Goal: Obtain resource: Download file/media

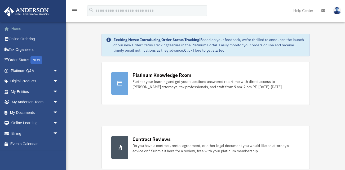
drag, startPoint x: 0, startPoint y: 0, endPoint x: 18, endPoint y: 30, distance: 34.5
click at [18, 30] on link "Home" at bounding box center [35, 28] width 62 height 11
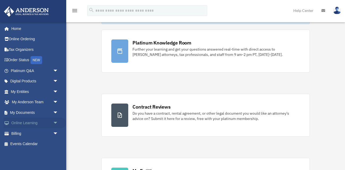
scroll to position [51, 0]
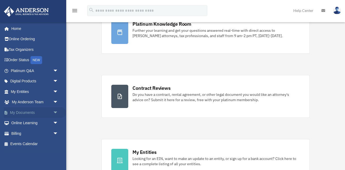
click at [54, 111] on span "arrow_drop_down" at bounding box center [58, 112] width 11 height 11
click at [22, 122] on link "Box" at bounding box center [36, 123] width 59 height 11
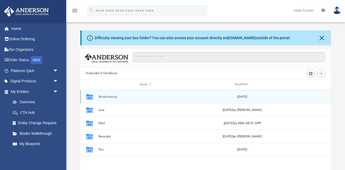
scroll to position [120, 251]
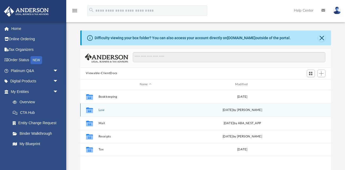
click at [110, 111] on button "Law" at bounding box center [145, 109] width 94 height 3
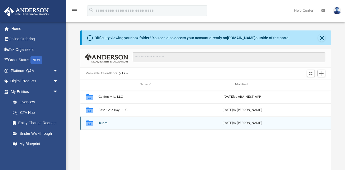
click at [109, 122] on button "Trusts" at bounding box center [145, 122] width 94 height 3
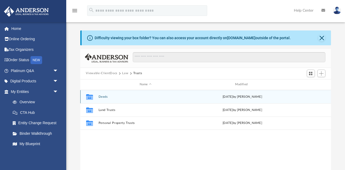
click at [105, 97] on button "Deeds" at bounding box center [145, 96] width 94 height 3
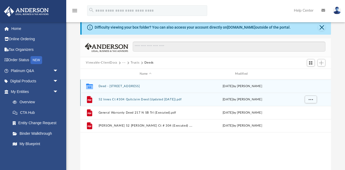
scroll to position [11, 0]
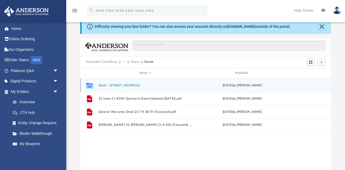
click at [109, 85] on button "Deed - 217 North Spring Branch Trail" at bounding box center [145, 85] width 94 height 3
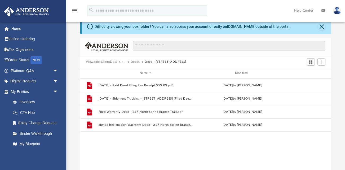
click at [137, 61] on button "Deeds" at bounding box center [134, 62] width 9 height 5
click at [134, 62] on button "Trusts" at bounding box center [134, 62] width 9 height 5
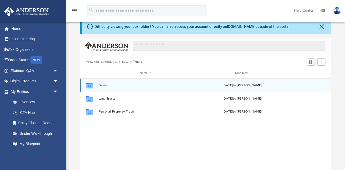
click at [104, 85] on button "Deeds" at bounding box center [145, 85] width 94 height 3
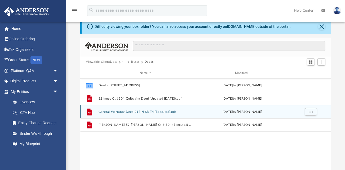
click at [126, 111] on button "General Warranty Deed 217 N SB Trl (Executed).pdf" at bounding box center [145, 111] width 94 height 3
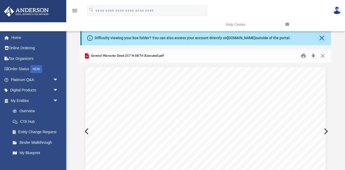
scroll to position [0, 0]
click at [324, 57] on button "Close" at bounding box center [323, 56] width 10 height 8
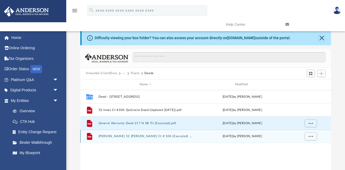
click at [132, 137] on button "Grant Deed 52 Innes Ct # 304 (Executed) .pdf" at bounding box center [145, 135] width 94 height 3
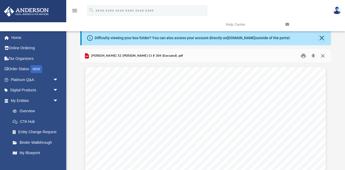
click at [322, 55] on button "Close" at bounding box center [323, 56] width 10 height 8
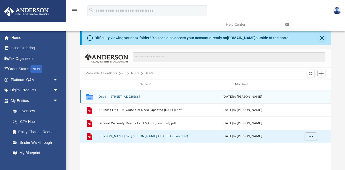
click at [127, 97] on button "Deed - 217 North Spring Branch Trail" at bounding box center [145, 96] width 94 height 3
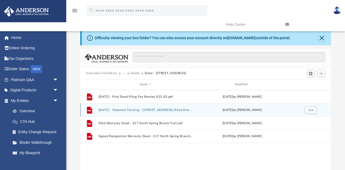
click at [132, 110] on button "2025.08.05 - Shipment Tracking - 217 North Spring Branch Trail (Filed Deed, Cor…" at bounding box center [145, 109] width 94 height 3
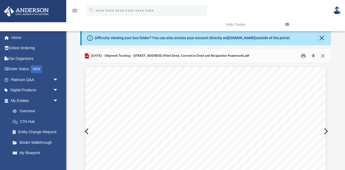
click at [324, 56] on button "Close" at bounding box center [323, 56] width 10 height 8
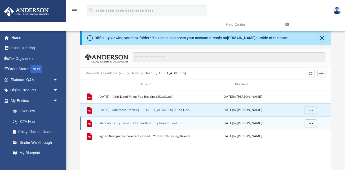
click at [147, 124] on button "Filed Warranty Deed - 217 North Spring Branch Trail.pdf" at bounding box center [145, 122] width 94 height 3
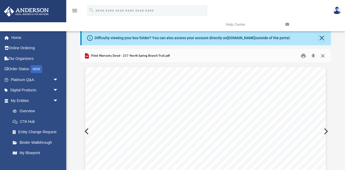
click at [322, 56] on button "Close" at bounding box center [323, 56] width 10 height 8
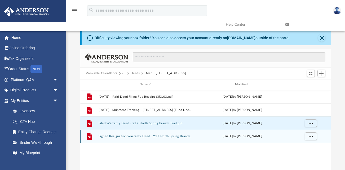
click at [148, 136] on button "Signed Resignation Warranty Deed - 217 North Spring Branch Trail.pdf" at bounding box center [145, 135] width 94 height 3
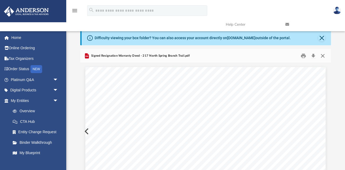
click at [322, 56] on button "Close" at bounding box center [323, 56] width 10 height 8
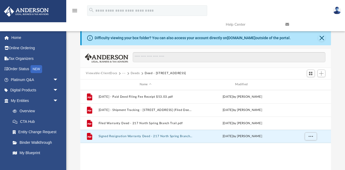
click at [134, 73] on button "Deeds" at bounding box center [134, 73] width 9 height 5
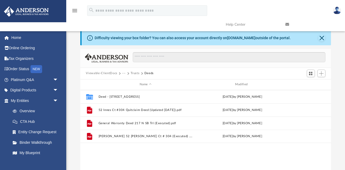
click at [134, 73] on button "Trusts" at bounding box center [134, 73] width 9 height 5
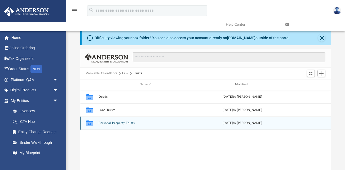
click at [111, 122] on button "Personal Property Trusts" at bounding box center [145, 122] width 94 height 3
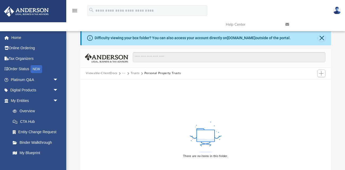
click at [133, 73] on button "Trusts" at bounding box center [134, 73] width 9 height 5
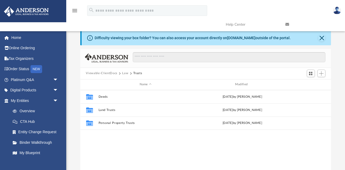
scroll to position [120, 251]
click at [124, 74] on button "Law" at bounding box center [125, 73] width 6 height 5
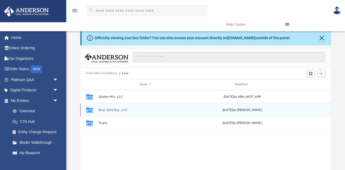
click at [110, 110] on button "Rose Gold Bay, LLC" at bounding box center [145, 109] width 94 height 3
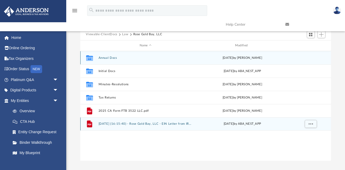
scroll to position [38, 0]
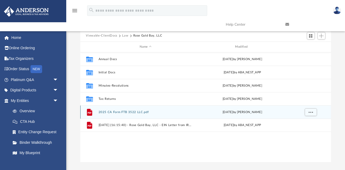
click at [119, 112] on button "2025 CA Form FTB 3522 LLC.pdf" at bounding box center [145, 111] width 94 height 3
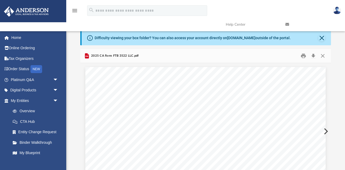
scroll to position [0, 0]
click at [321, 56] on button "Close" at bounding box center [323, 56] width 10 height 8
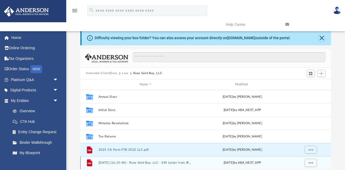
click at [169, 163] on button "2025.02.20 (16:15:40) - Rose Gold Bay, LLC - EIN Letter from IRS.pdf" at bounding box center [145, 162] width 94 height 3
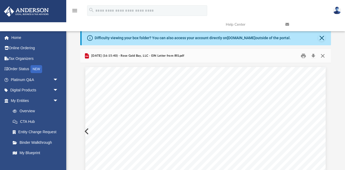
click at [321, 54] on button "Close" at bounding box center [323, 56] width 10 height 8
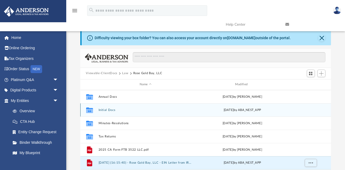
click at [105, 109] on button "Initial Docs" at bounding box center [145, 109] width 94 height 3
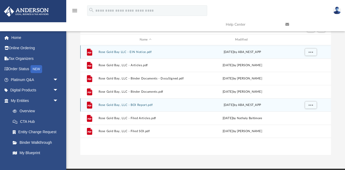
scroll to position [46, 0]
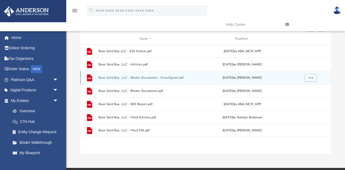
click at [133, 76] on button "Rose Gold Bay, LLC - Binder Documents - DocuSigned.pdf" at bounding box center [145, 77] width 94 height 3
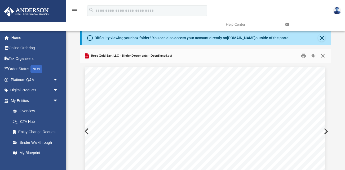
scroll to position [0, 0]
click at [323, 55] on button "Close" at bounding box center [323, 56] width 10 height 8
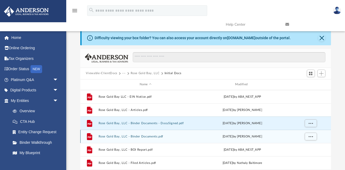
click at [149, 137] on button "Rose Gold Bay, LLC - Binder Documents.pdf" at bounding box center [145, 136] width 94 height 3
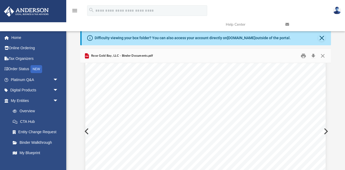
scroll to position [11979, 0]
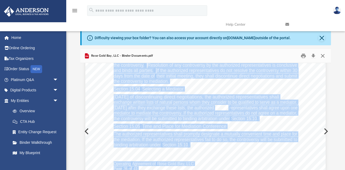
drag, startPoint x: 329, startPoint y: 142, endPoint x: 327, endPoint y: 57, distance: 85.3
click at [327, 57] on body "X Get a chance to win 6 months of Platinum for free just by filling out this su…" at bounding box center [172, 154] width 345 height 308
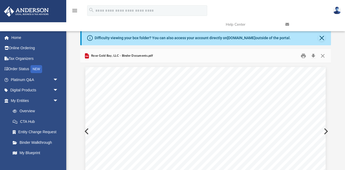
scroll to position [0, 0]
click at [324, 54] on button "Close" at bounding box center [323, 56] width 10 height 8
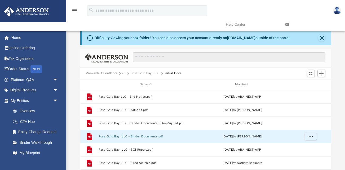
click at [143, 75] on button "Rose Gold Bay, LLC" at bounding box center [144, 73] width 29 height 5
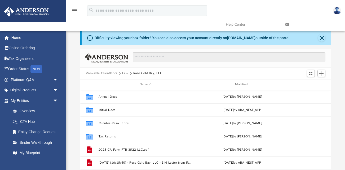
click at [125, 74] on button "Law" at bounding box center [125, 73] width 6 height 5
